Goal: Information Seeking & Learning: Learn about a topic

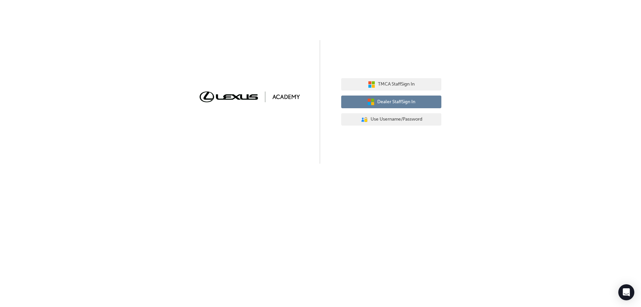
click at [411, 102] on span "Dealer Staff Sign In" at bounding box center [396, 102] width 38 height 8
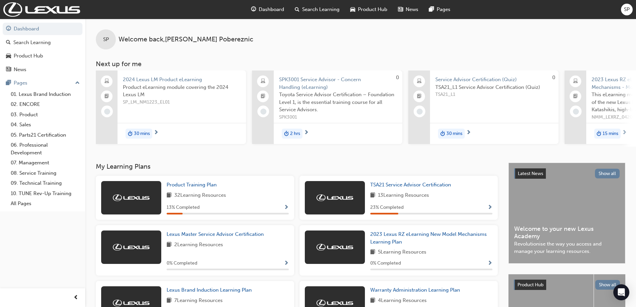
click at [372, 11] on span "Product Hub" at bounding box center [372, 10] width 29 height 8
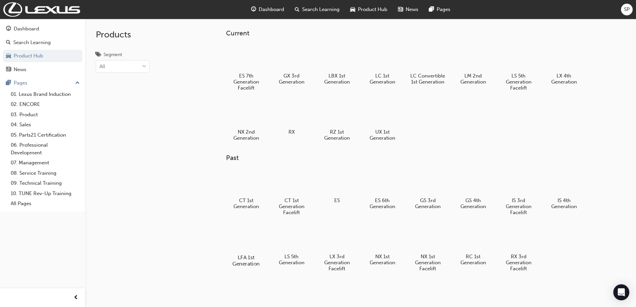
click at [240, 248] on div at bounding box center [245, 238] width 37 height 27
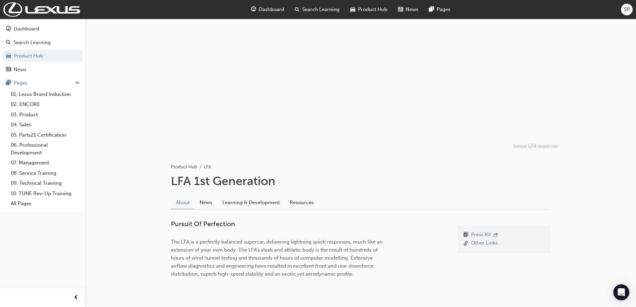
click at [406, 119] on div at bounding box center [360, 86] width 401 height 134
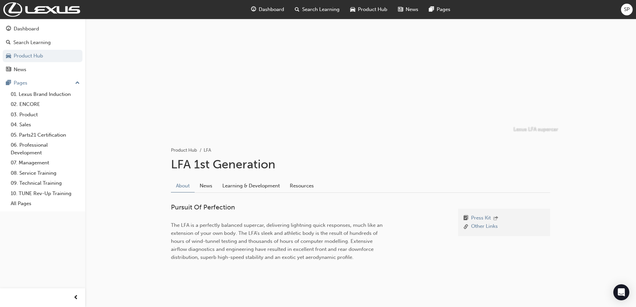
scroll to position [25, 0]
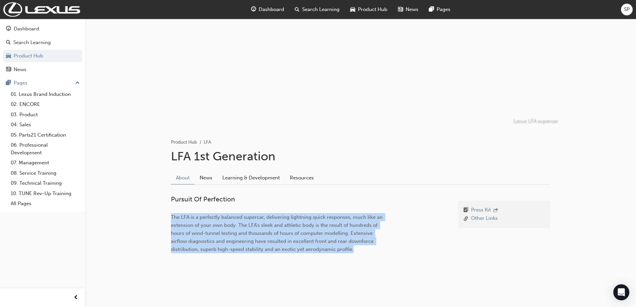
drag, startPoint x: 390, startPoint y: 251, endPoint x: 141, endPoint y: 212, distance: 251.7
click at [141, 212] on div "Lexus LFA supercar Product Hub LFA LFA 1st Generation About News Learning & Dev…" at bounding box center [360, 142] width 551 height 296
drag, startPoint x: 384, startPoint y: 264, endPoint x: 199, endPoint y: 211, distance: 192.9
click at [198, 211] on div "Press Kit Other Links Pursuit Of Perfection The LFA is a perfectly balanced sup…" at bounding box center [360, 227] width 379 height 84
click at [343, 254] on div "Pursuit Of Perfection The LFA is a perfectly balanced supercar, delivering ligh…" at bounding box center [309, 226] width 277 height 63
